Goal: Register for event/course: Sign up to attend an event or enroll in a course

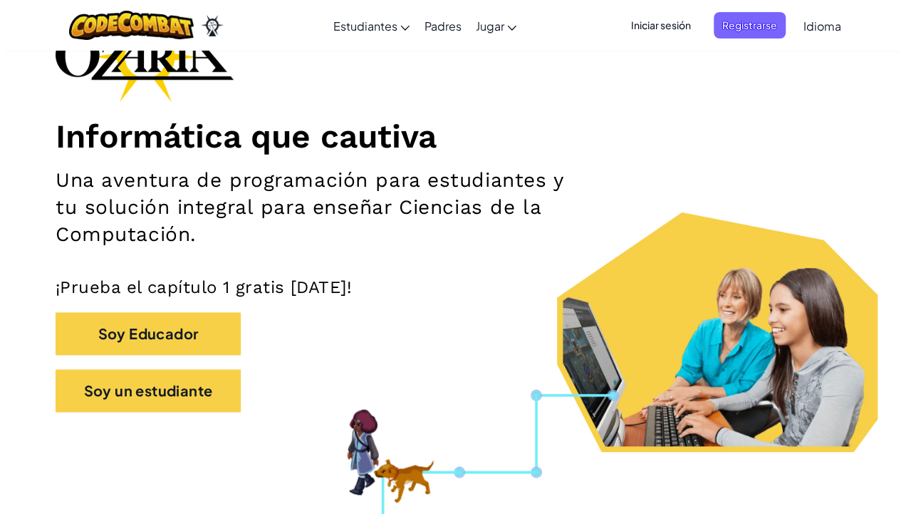
scroll to position [114, 0]
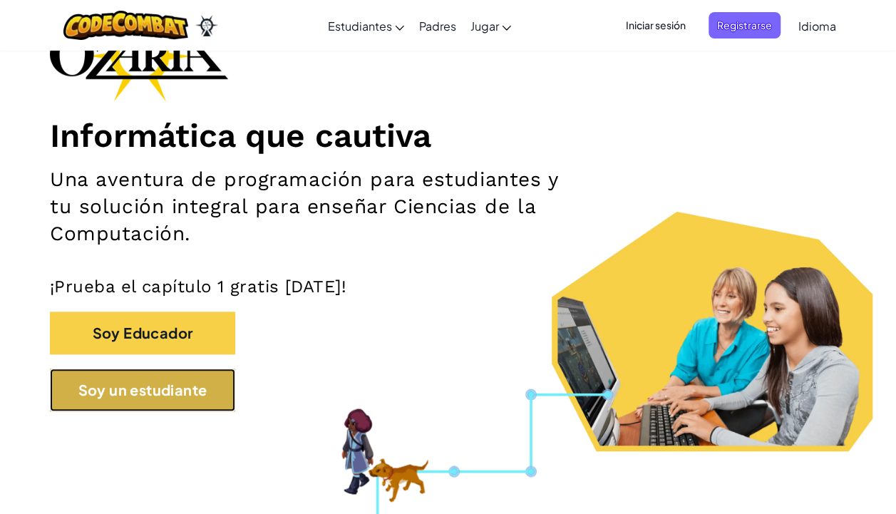
click at [150, 388] on button "Soy un estudiante" at bounding box center [142, 389] width 185 height 43
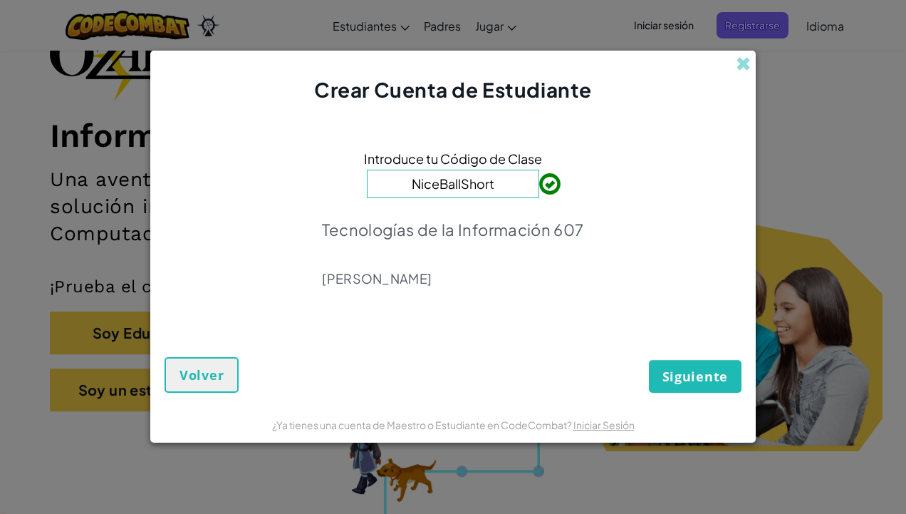
type input "NiceBallShort"
click at [689, 368] on span "Siguiente" at bounding box center [696, 376] width 66 height 17
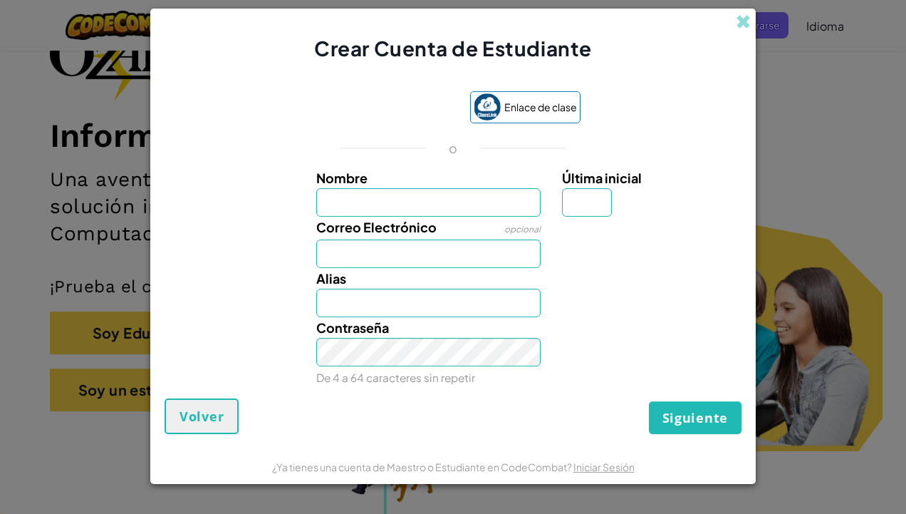
click at [651, 177] on label "Última inicial" at bounding box center [650, 177] width 176 height 21
click at [612, 188] on input "Última inicial" at bounding box center [587, 202] width 50 height 29
click at [490, 205] on input "Nombre" at bounding box center [428, 202] width 225 height 29
type input "Leonardo"
type input "V"
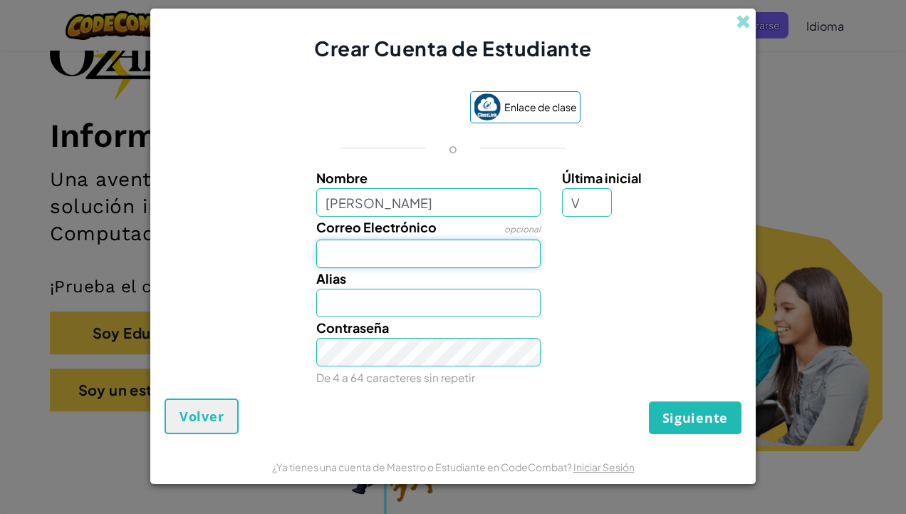
type input "[EMAIL_ADDRESS][DOMAIN_NAME]"
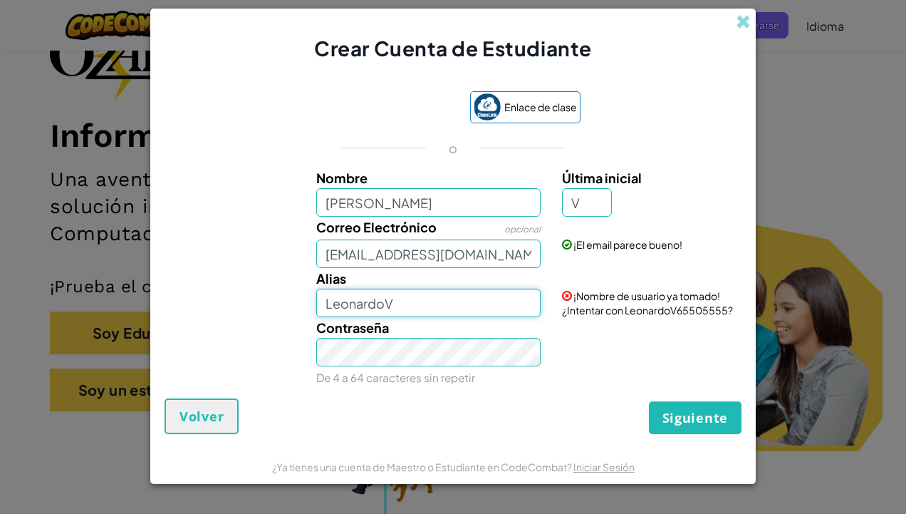
click at [446, 304] on input "LeonardoV" at bounding box center [428, 303] width 225 height 29
type input "L"
type input "V65505555"
click at [194, 410] on span "Volver" at bounding box center [202, 416] width 44 height 17
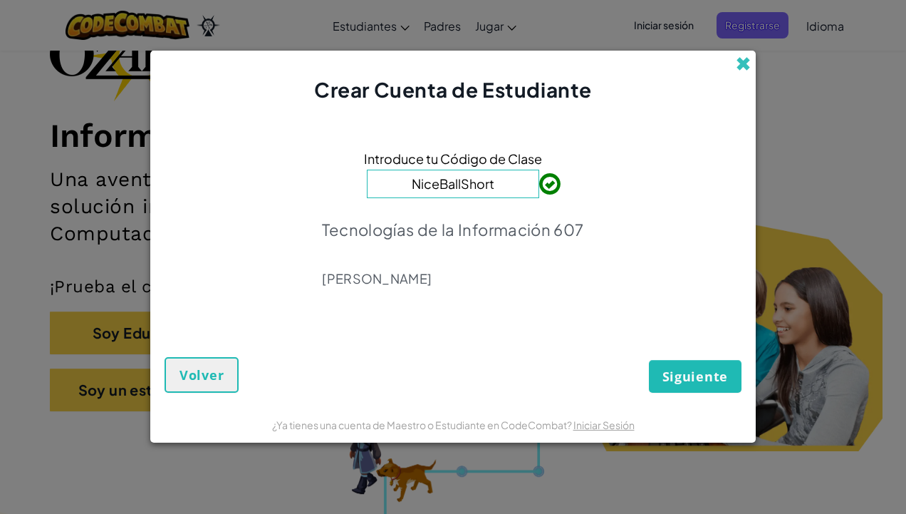
click at [745, 65] on span at bounding box center [743, 63] width 15 height 15
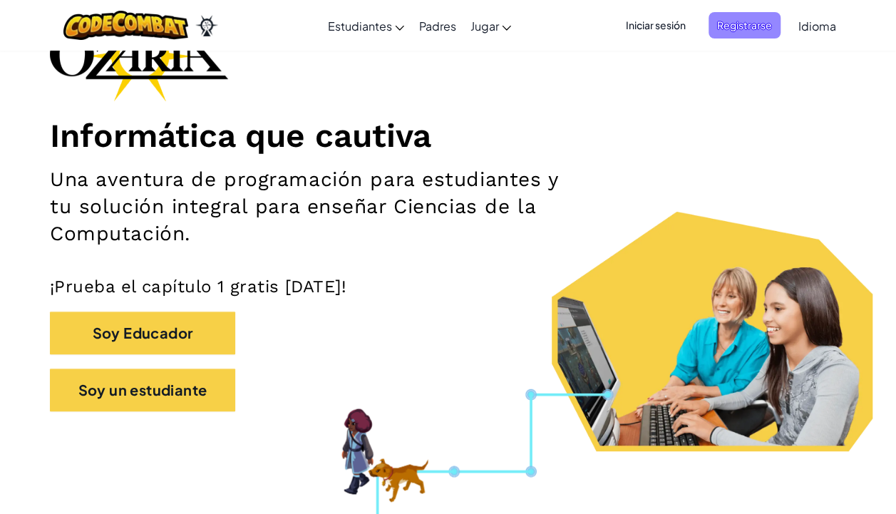
click at [754, 34] on span "Registrarse" at bounding box center [744, 25] width 72 height 26
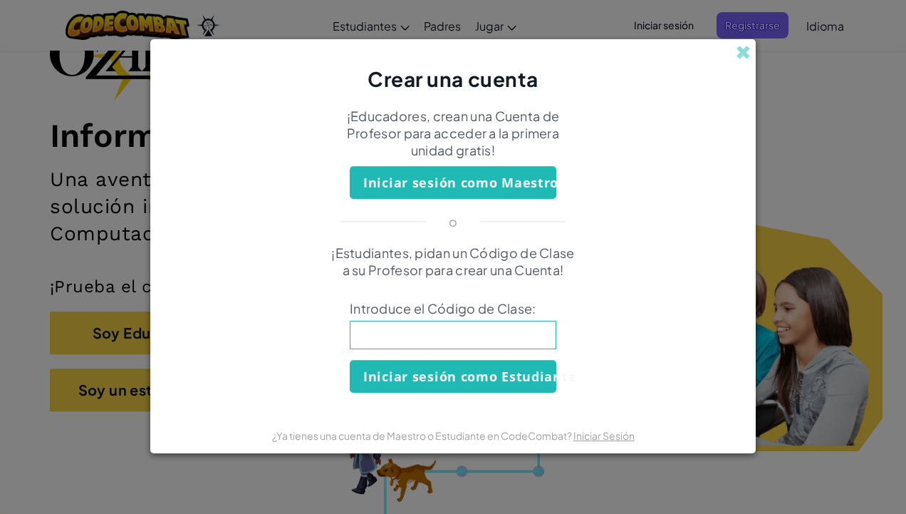
click at [502, 323] on input at bounding box center [453, 335] width 207 height 29
type input "NiceBallShort"
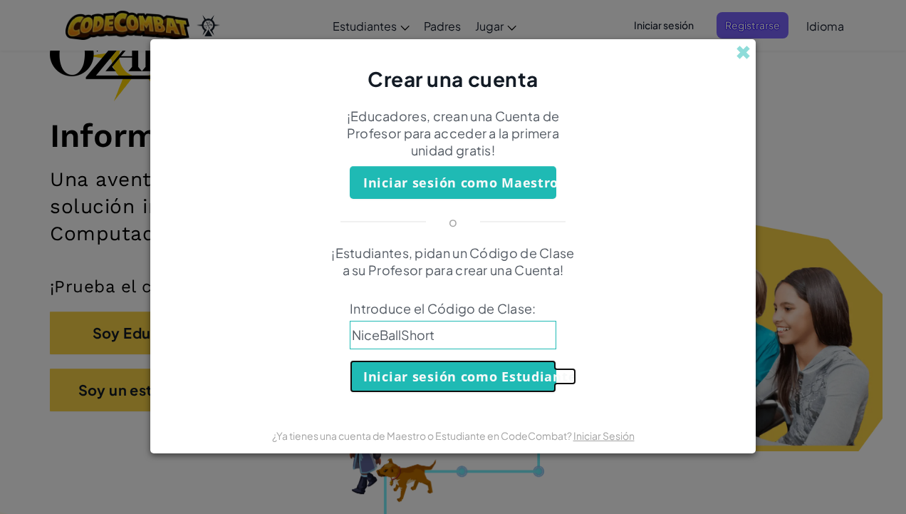
click at [435, 385] on button "Iniciar sesión como Estudiante" at bounding box center [453, 376] width 207 height 33
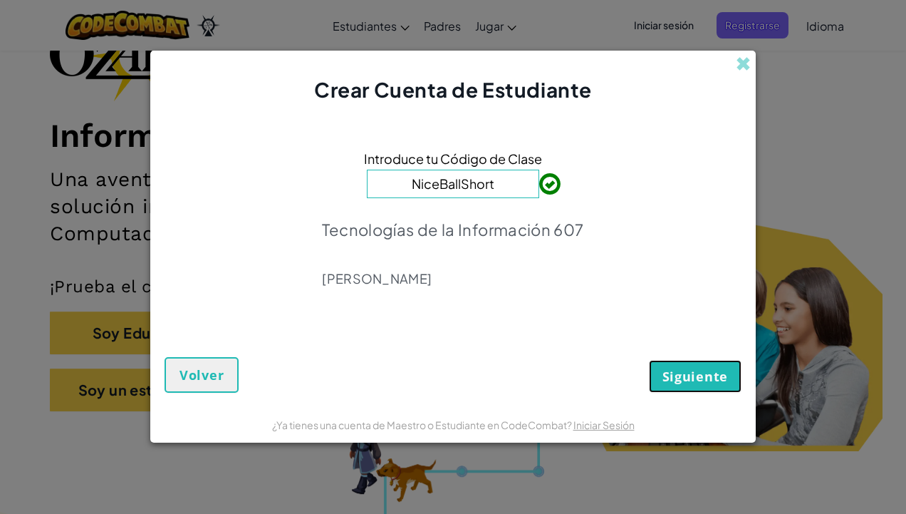
click at [679, 371] on span "Siguiente" at bounding box center [696, 376] width 66 height 17
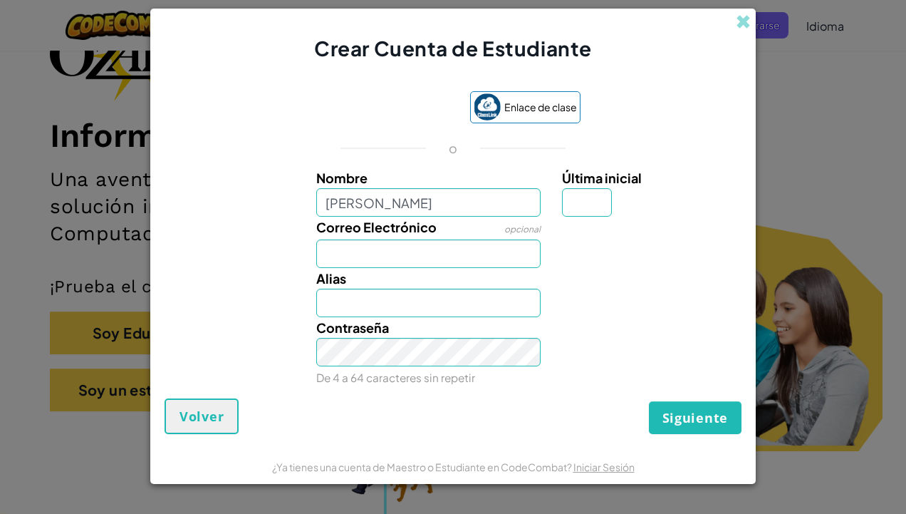
type input "Leonardo Velasco Contreras"
click at [593, 200] on input "Última inicial" at bounding box center [587, 202] width 50 height 29
type input "V"
type input "Leonardo Velasco ContrerasV"
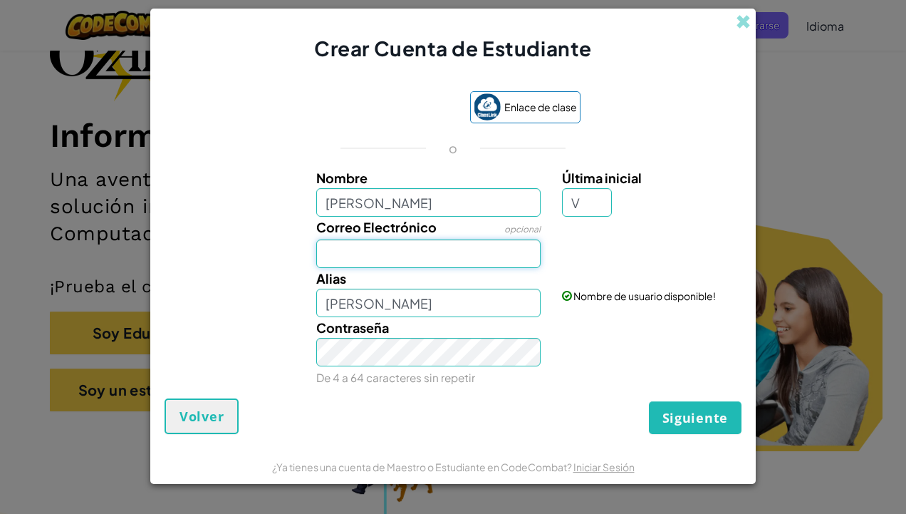
click at [396, 258] on input "Correo Electrónico" at bounding box center [428, 253] width 225 height 29
type input "[EMAIL_ADDRESS][DOMAIN_NAME]"
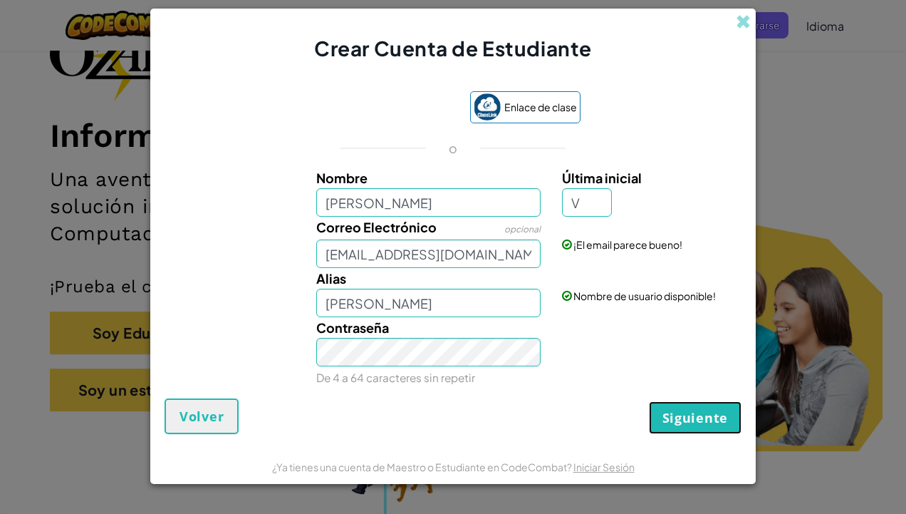
click at [658, 413] on button "Siguiente" at bounding box center [695, 417] width 93 height 33
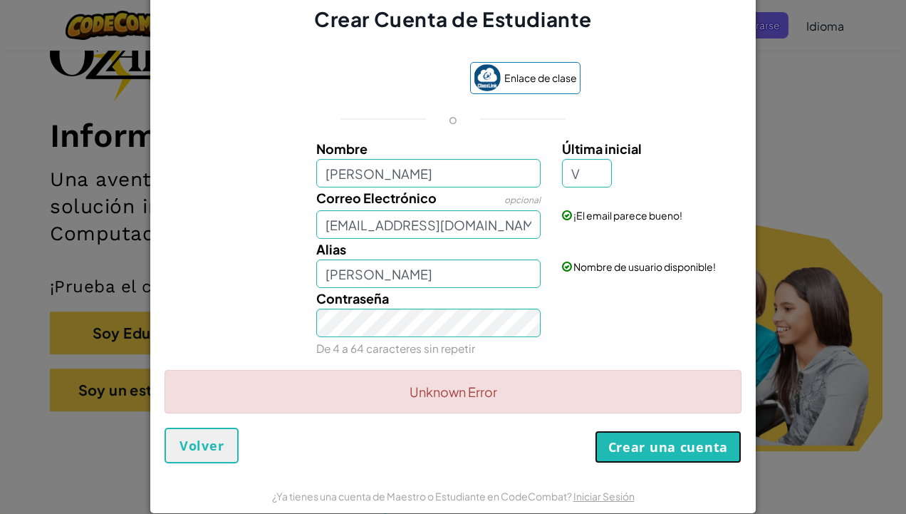
click at [668, 442] on button "Crear una cuenta" at bounding box center [668, 446] width 147 height 33
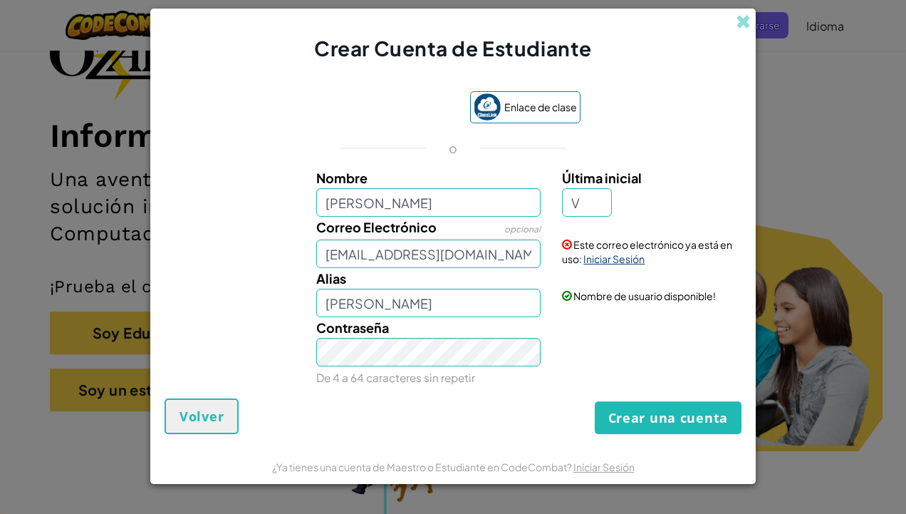
click at [609, 261] on link "Iniciar Sesión" at bounding box center [614, 258] width 61 height 13
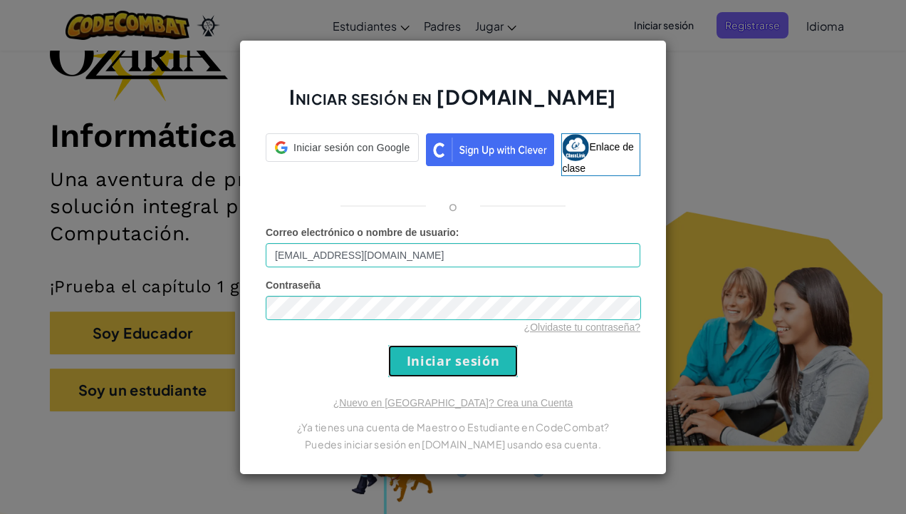
click at [489, 353] on input "Iniciar sesión" at bounding box center [453, 361] width 130 height 32
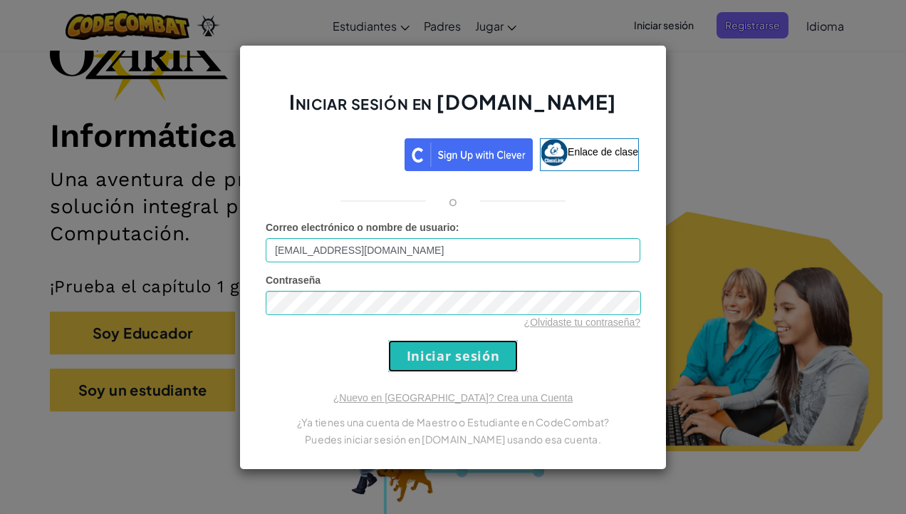
click at [410, 343] on input "Iniciar sesión" at bounding box center [453, 356] width 130 height 32
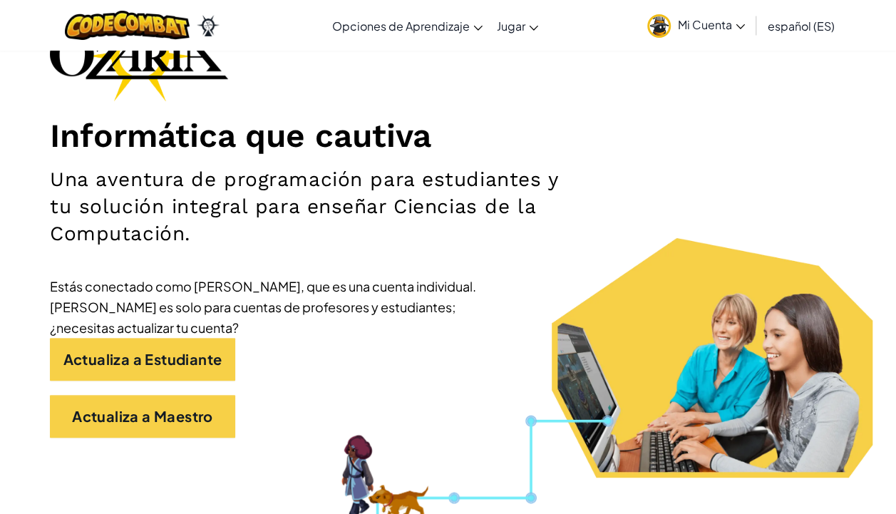
click at [621, 178] on div "Informática que cautiva Una aventura de programación para estudiantes y tu solu…" at bounding box center [448, 231] width 796 height 442
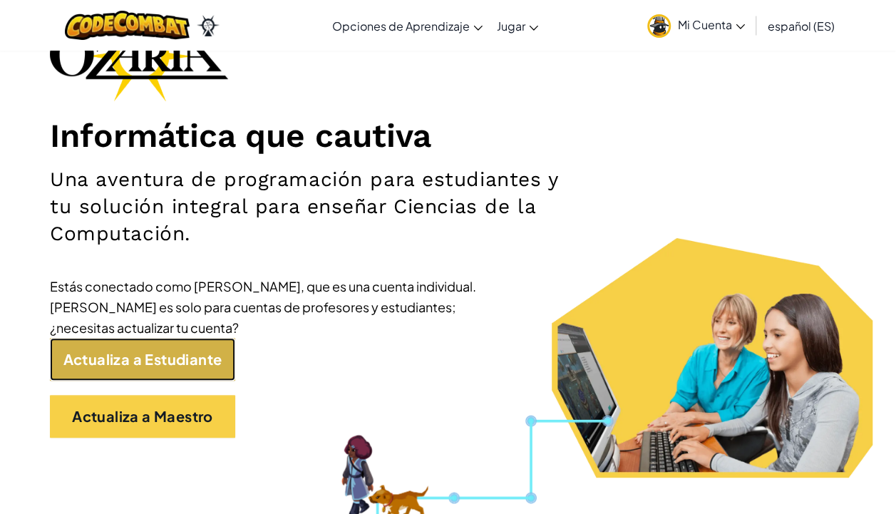
click at [183, 345] on link "Actualiza a Estudiante" at bounding box center [142, 359] width 185 height 43
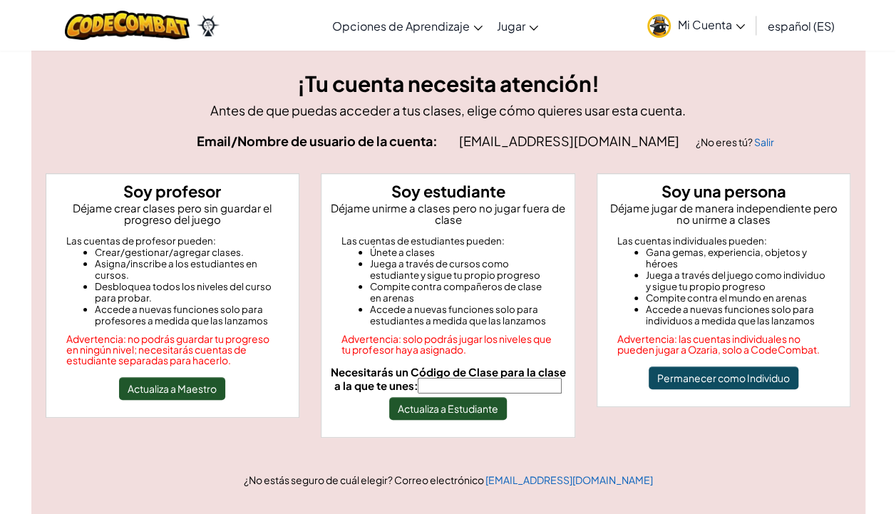
scroll to position [21, 0]
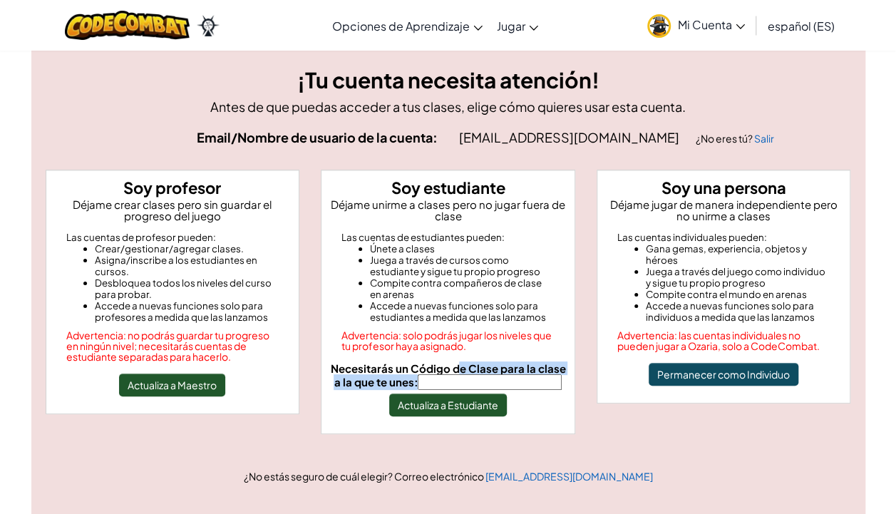
drag, startPoint x: 457, startPoint y: 372, endPoint x: 462, endPoint y: 388, distance: 16.2
click at [462, 388] on label "Necesitarás un Código de Clase para la clase a la que te unes:" at bounding box center [448, 376] width 242 height 27
click at [462, 388] on input "Necesitarás un Código de Clase para la clase a la que te unes:" at bounding box center [490, 382] width 144 height 16
click at [457, 406] on button "Actualiza a Estudiante" at bounding box center [448, 404] width 118 height 23
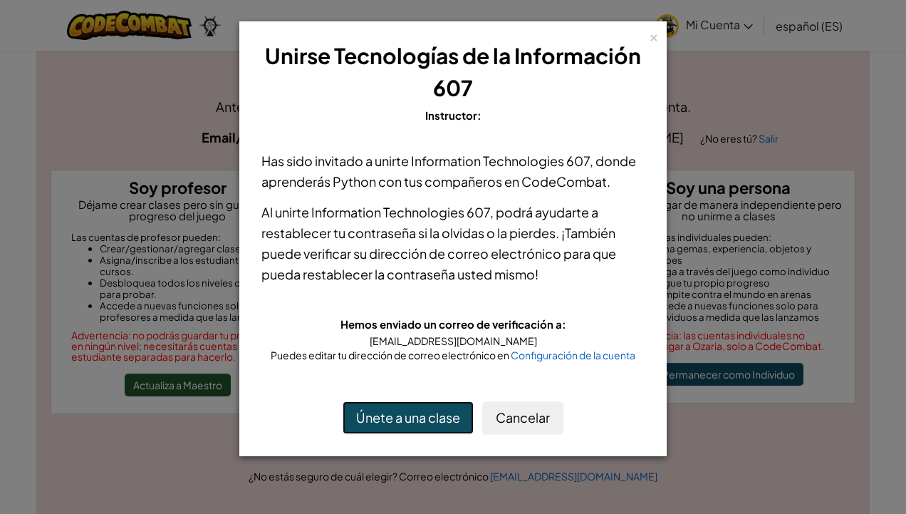
click at [430, 415] on button "Únete a una clase" at bounding box center [408, 417] width 131 height 33
click at [650, 38] on div "×" at bounding box center [654, 35] width 10 height 15
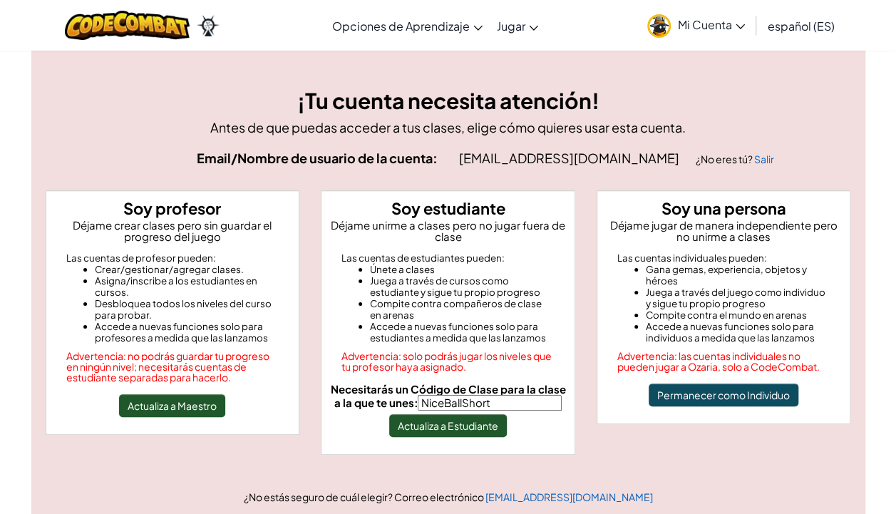
scroll to position [0, 0]
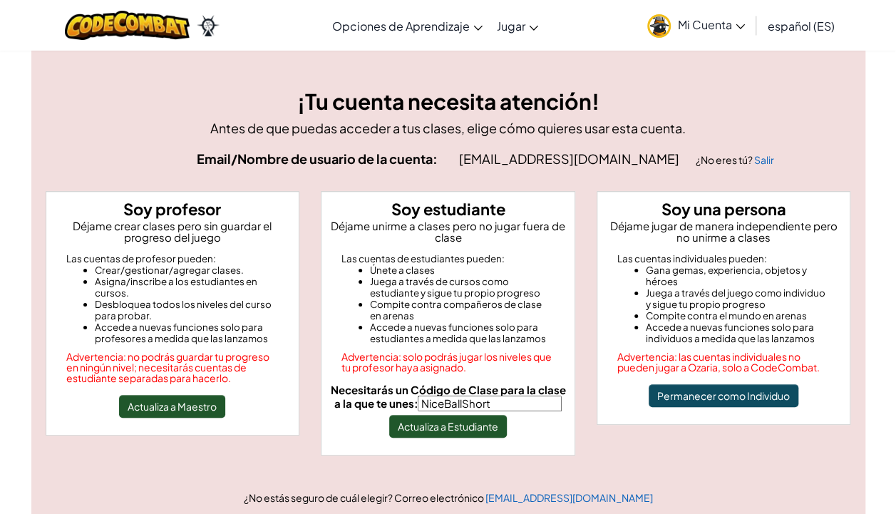
click at [688, 31] on span "Mi Cuenta" at bounding box center [711, 24] width 67 height 15
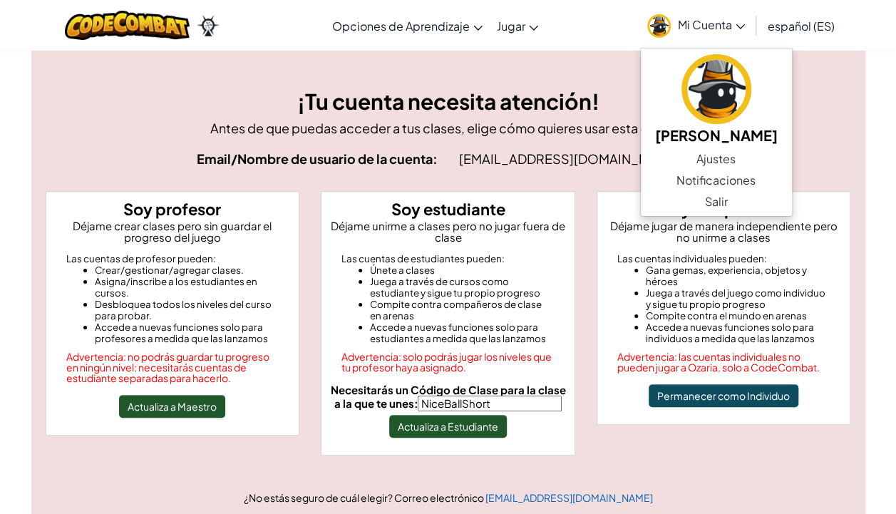
click at [181, 116] on h3 "¡Tu cuenta necesita atención!" at bounding box center [448, 102] width 805 height 32
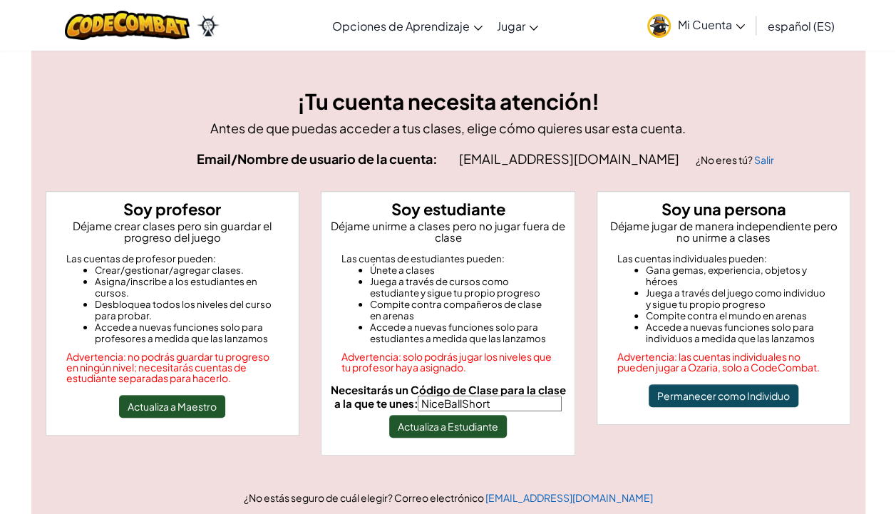
click at [494, 399] on input "NiceBallShort" at bounding box center [490, 403] width 144 height 16
type input "N"
click at [316, 114] on h3 "¡Tu cuenta necesita atención!" at bounding box center [448, 102] width 805 height 32
drag, startPoint x: 359, startPoint y: 172, endPoint x: 180, endPoint y: 116, distance: 188.2
click at [180, 116] on h3 "¡Tu cuenta necesita atención!" at bounding box center [448, 102] width 805 height 32
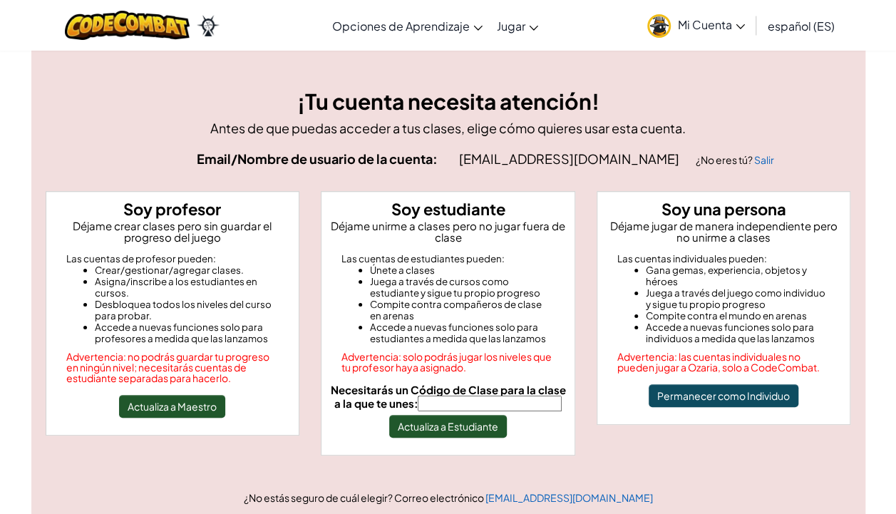
click at [452, 401] on input "Necesitarás un Código de Clase para la clase a la que te unes:" at bounding box center [490, 403] width 144 height 16
type input "NiceBallShort"
click at [453, 424] on button "Actualiza a Estudiante" at bounding box center [448, 426] width 118 height 23
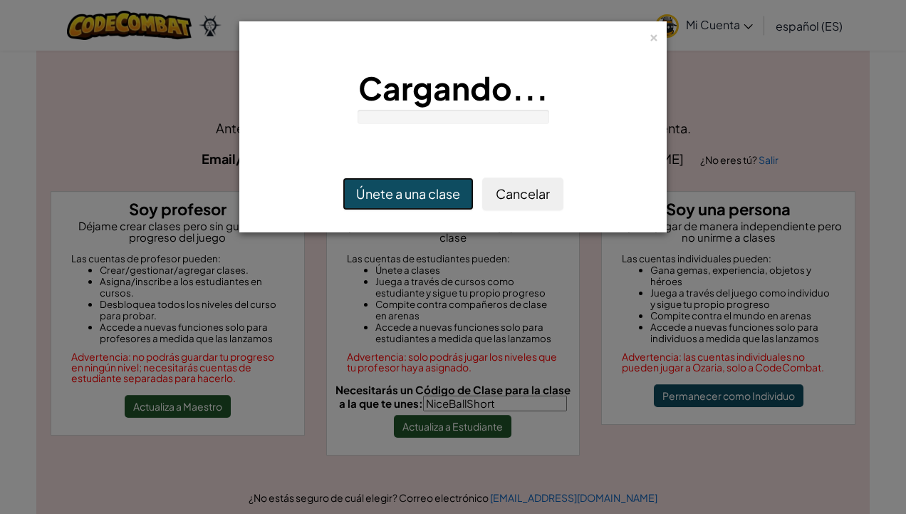
click at [459, 186] on button "Únete a una clase" at bounding box center [408, 193] width 131 height 33
click at [390, 197] on button "Únete a una clase" at bounding box center [408, 193] width 131 height 33
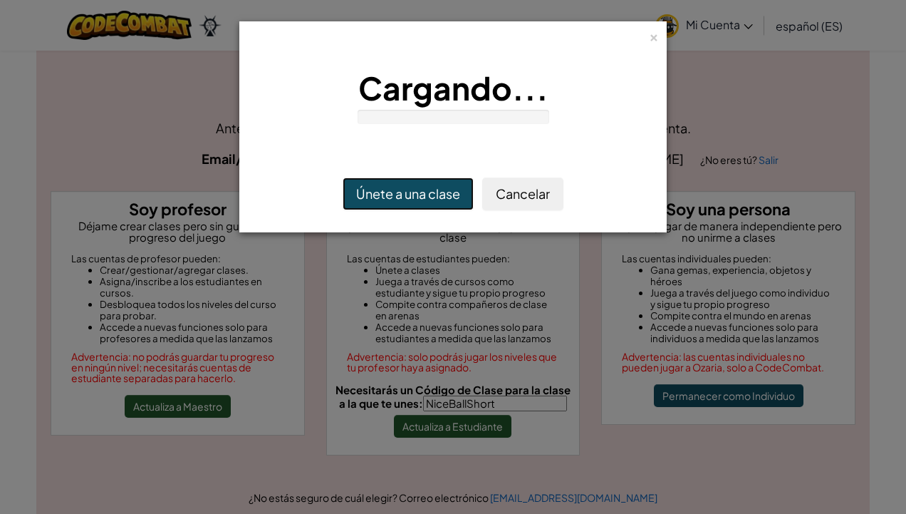
click at [390, 197] on button "Únete a una clase" at bounding box center [408, 193] width 131 height 33
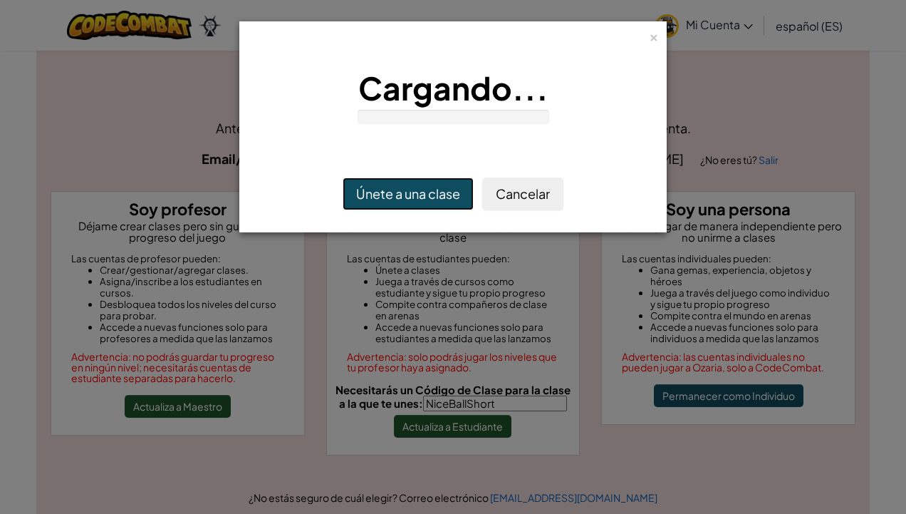
click at [390, 197] on button "Únete a una clase" at bounding box center [408, 193] width 131 height 33
drag, startPoint x: 390, startPoint y: 197, endPoint x: 351, endPoint y: 207, distance: 41.0
click at [351, 207] on button "Únete a una clase" at bounding box center [408, 193] width 131 height 33
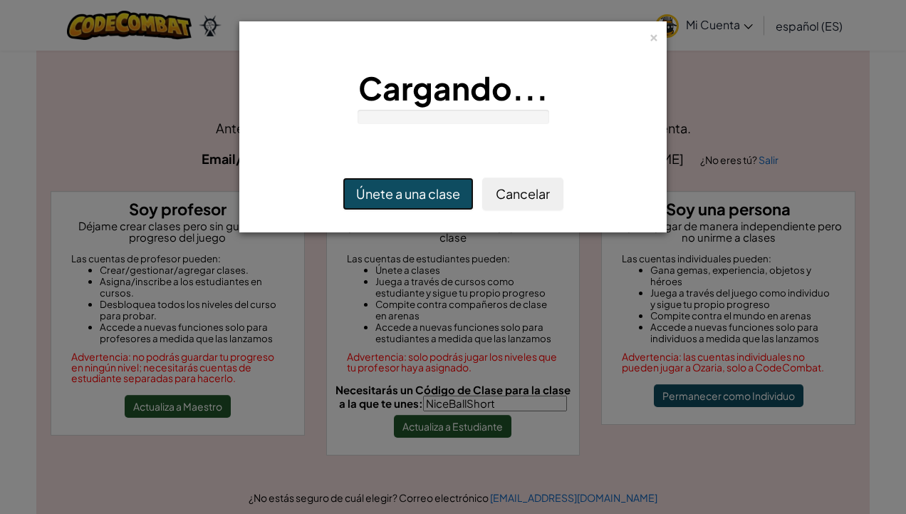
click at [351, 207] on button "Únete a una clase" at bounding box center [408, 193] width 131 height 33
click at [655, 33] on div "×" at bounding box center [654, 35] width 10 height 15
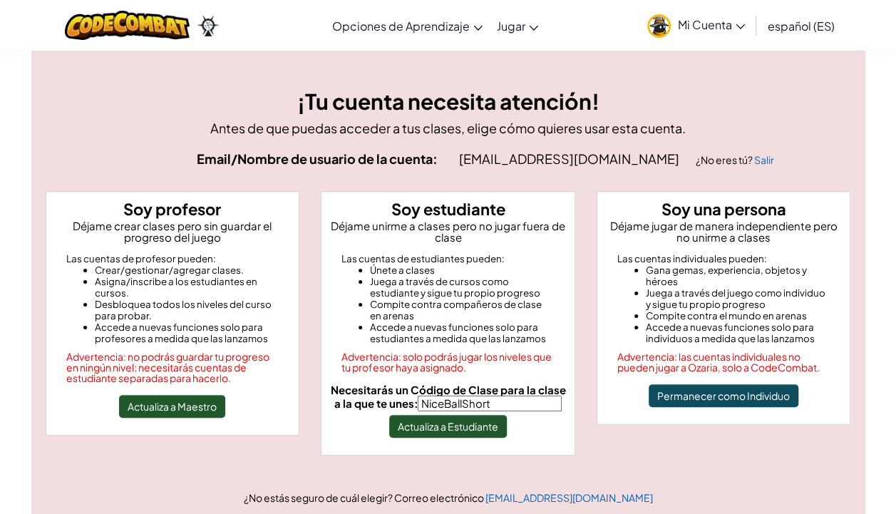
click at [640, 109] on h3 "¡Tu cuenta necesita atención!" at bounding box center [448, 102] width 805 height 32
